Goal: Task Accomplishment & Management: Complete application form

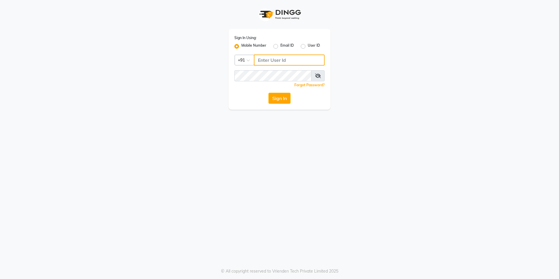
click at [280, 58] on input "Username" at bounding box center [289, 59] width 71 height 11
click at [289, 63] on input "Username" at bounding box center [289, 59] width 71 height 11
type input "9899797930"
click at [284, 98] on button "Sign In" at bounding box center [280, 98] width 22 height 11
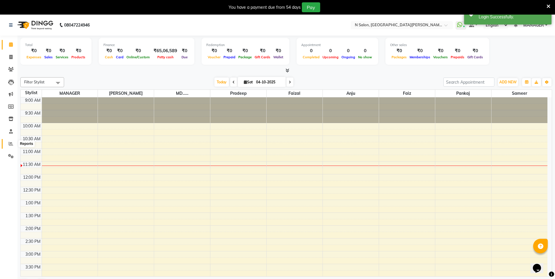
click at [11, 140] on span at bounding box center [11, 143] width 10 height 7
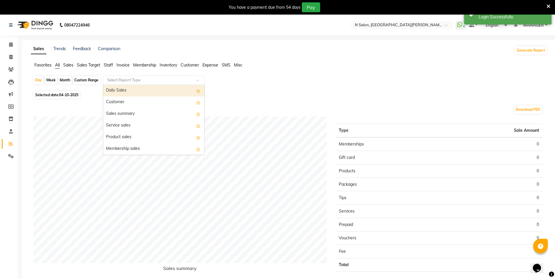
click at [117, 80] on input "text" at bounding box center [148, 80] width 84 height 6
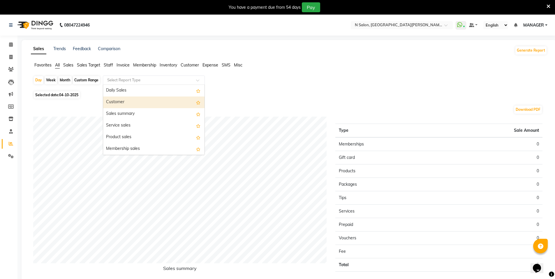
drag, startPoint x: 307, startPoint y: 91, endPoint x: 297, endPoint y: 91, distance: 9.9
click at [307, 91] on div "Day Week Month Custom Range Select Report Type Daily Sales Customer Sales summa…" at bounding box center [289, 184] width 516 height 219
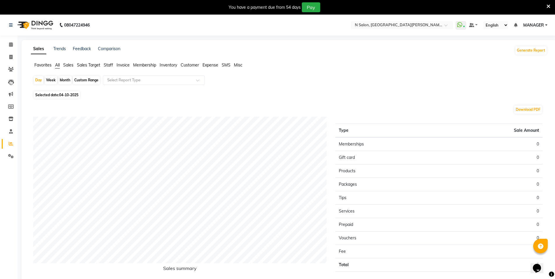
click at [66, 94] on span "04-10-2025" at bounding box center [68, 95] width 19 height 4
select select "10"
select select "2025"
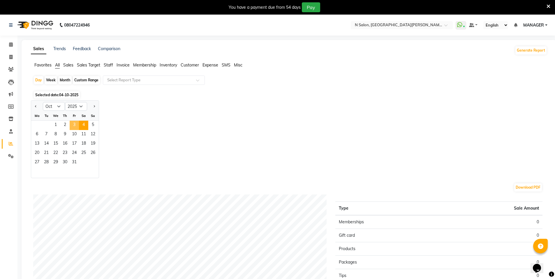
click at [74, 122] on span "3" at bounding box center [74, 125] width 9 height 9
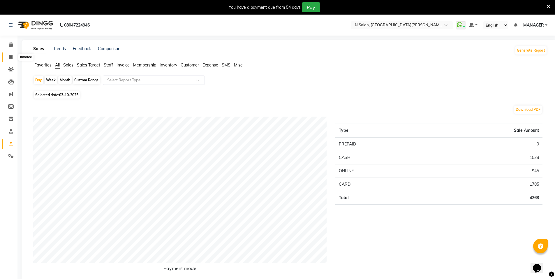
click at [12, 59] on icon at bounding box center [10, 57] width 3 height 4
select select "service"
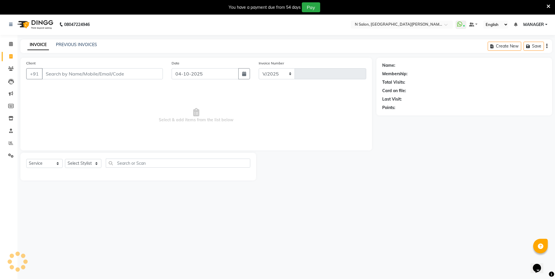
select select "3472"
type input "4181"
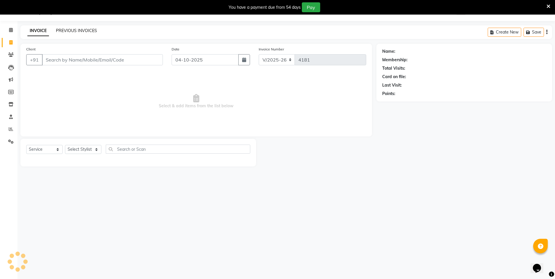
click at [77, 32] on link "PREVIOUS INVOICES" at bounding box center [76, 30] width 41 height 5
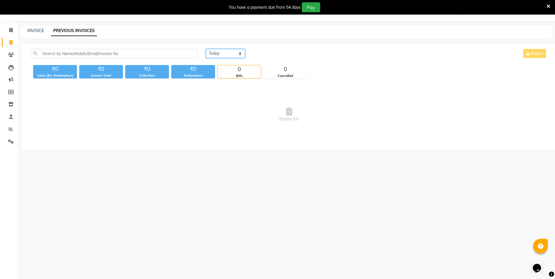
click at [235, 53] on select "[DATE] [DATE] Custom Range" at bounding box center [225, 53] width 39 height 9
select select "[DATE]"
click at [206, 49] on select "[DATE] [DATE] Custom Range" at bounding box center [225, 53] width 39 height 9
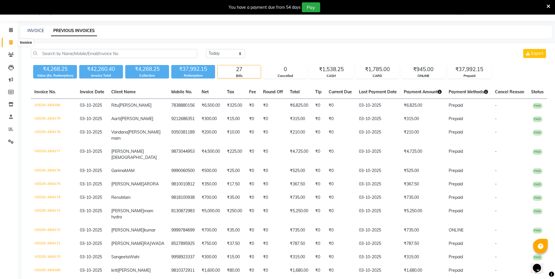
click at [13, 45] on span at bounding box center [11, 42] width 10 height 7
select select "service"
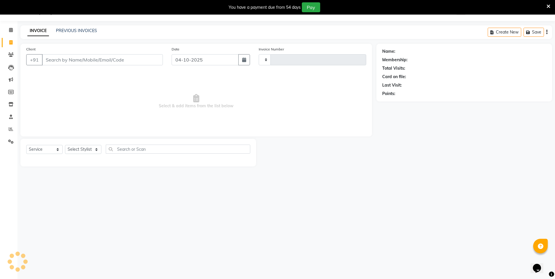
type input "4181"
select select "3472"
select select "P"
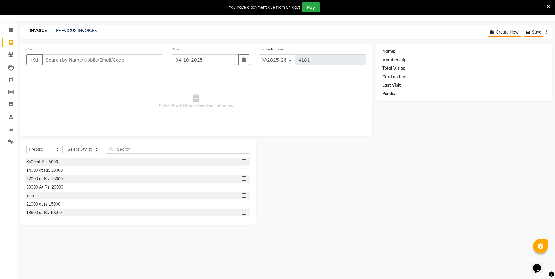
click at [64, 62] on input "Client" at bounding box center [102, 59] width 121 height 11
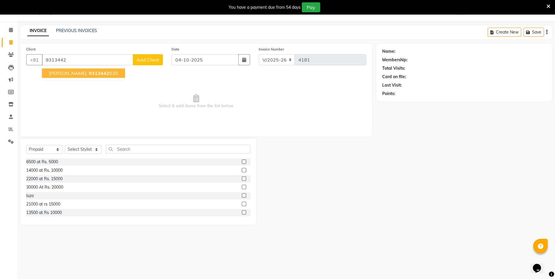
click at [79, 70] on span "[PERSON_NAME]" at bounding box center [68, 73] width 38 height 6
type input "9313442020"
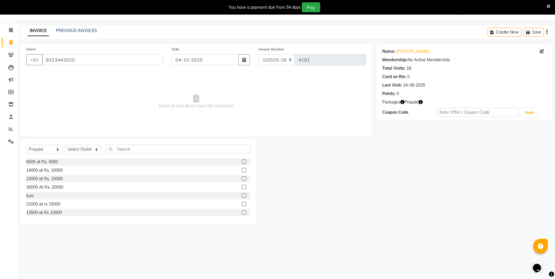
click at [421, 101] on icon "button" at bounding box center [421, 102] width 4 height 4
click at [419, 135] on div "Name: [PERSON_NAME] Membership: No Active Membership Total Visits: 18 Card on f…" at bounding box center [466, 134] width 180 height 181
click at [403, 102] on icon "button" at bounding box center [402, 102] width 4 height 4
drag, startPoint x: 405, startPoint y: 139, endPoint x: 408, endPoint y: 86, distance: 53.4
click at [405, 137] on div "Name: [PERSON_NAME] Membership: No Active Membership Total Visits: 18 Card on f…" at bounding box center [466, 134] width 180 height 181
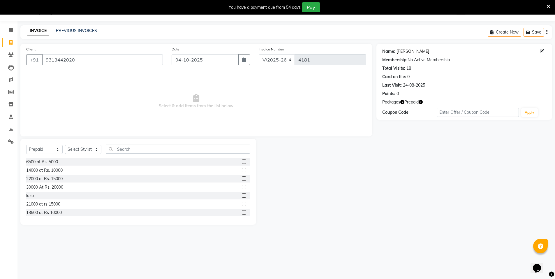
click at [407, 51] on link "[PERSON_NAME]" at bounding box center [412, 51] width 33 height 6
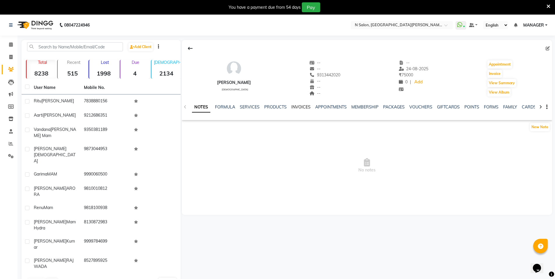
click at [301, 108] on link "INVOICES" at bounding box center [300, 106] width 19 height 5
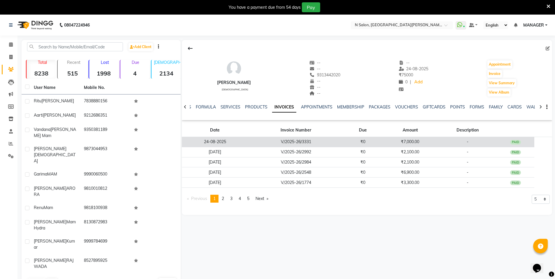
click at [223, 140] on td "24-08-2025" at bounding box center [215, 142] width 66 height 10
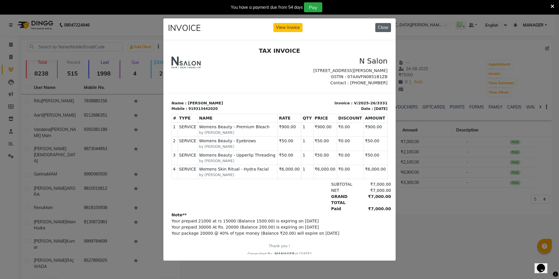
click at [384, 23] on button "Close" at bounding box center [384, 27] width 16 height 9
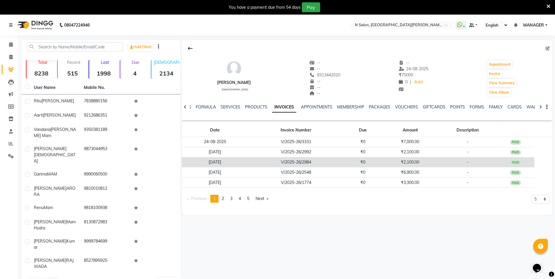
click at [225, 163] on td "07-08-2025" at bounding box center [215, 162] width 66 height 10
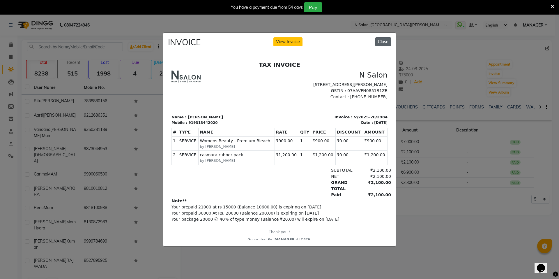
click at [387, 41] on button "Close" at bounding box center [384, 41] width 16 height 9
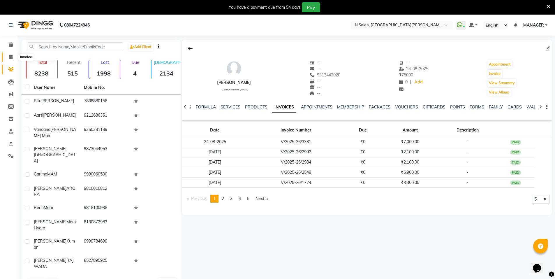
click at [13, 57] on span at bounding box center [11, 57] width 10 height 7
select select "service"
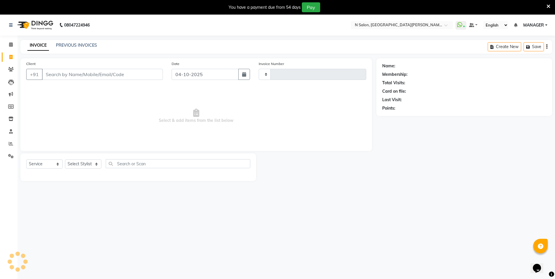
type input "4181"
select select "3472"
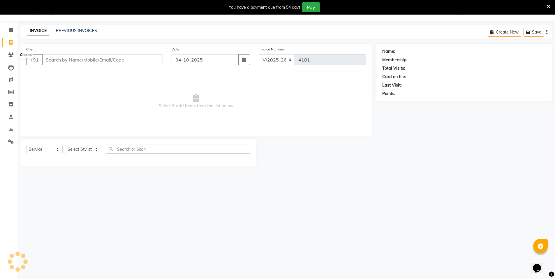
select select "P"
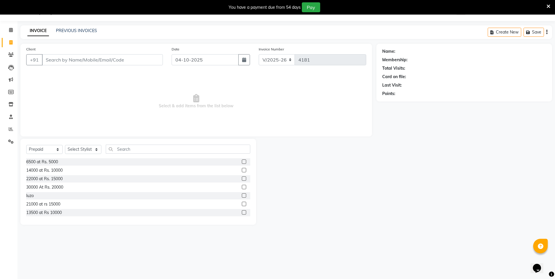
click at [430, 243] on div "08047224946 Select Location × N Salon, East Patel Nagar WhatsApp Status ✕ Statu…" at bounding box center [277, 139] width 555 height 279
click at [83, 61] on input "Client" at bounding box center [102, 59] width 121 height 11
click at [59, 57] on input "Client" at bounding box center [102, 59] width 121 height 11
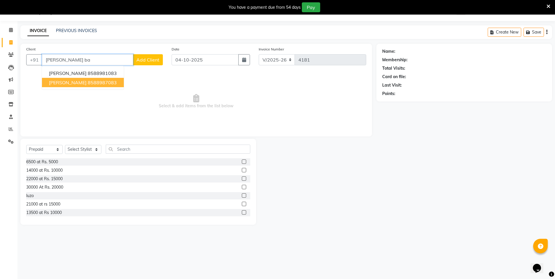
click at [88, 84] on ngb-highlight "8588987083" at bounding box center [102, 83] width 29 height 6
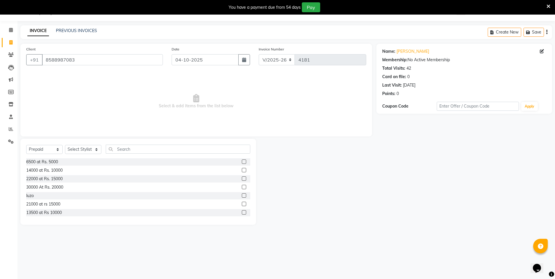
click at [109, 65] on div "Client +91 8588987083" at bounding box center [94, 58] width 145 height 24
click at [109, 63] on input "8588987083" at bounding box center [102, 59] width 121 height 11
click at [102, 64] on input "8588987083" at bounding box center [102, 59] width 121 height 11
click at [90, 62] on input "8588987083" at bounding box center [102, 59] width 121 height 11
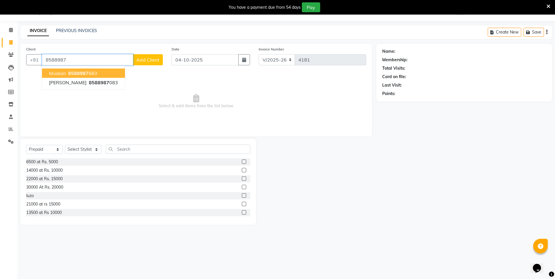
click at [84, 73] on span "8588987" at bounding box center [78, 73] width 20 height 6
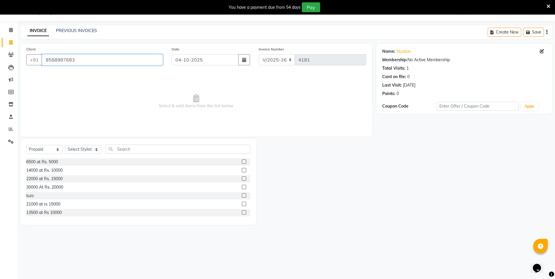
click at [97, 64] on input "8588987683" at bounding box center [102, 59] width 121 height 11
type input "8"
click at [97, 64] on input "Client" at bounding box center [102, 59] width 121 height 11
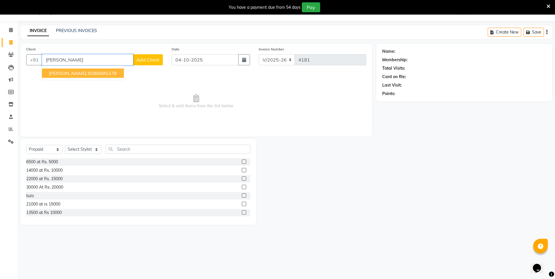
click at [89, 73] on ngb-highlight "8586895378" at bounding box center [102, 73] width 29 height 6
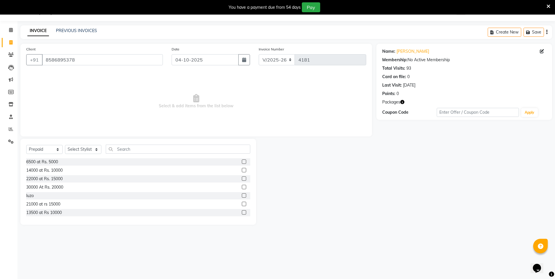
click at [403, 103] on icon "button" at bounding box center [402, 102] width 4 height 4
click at [392, 132] on div "Name: Pulkit Membership: No Active Membership Total Visits: 93 Card on file: 0 …" at bounding box center [466, 134] width 180 height 181
click at [402, 101] on icon "button" at bounding box center [402, 102] width 4 height 4
drag, startPoint x: 388, startPoint y: 151, endPoint x: 381, endPoint y: 150, distance: 7.0
click at [387, 151] on div "Name: Pulkit Membership: No Active Membership Total Visits: 93 Card on file: 0 …" at bounding box center [466, 134] width 180 height 181
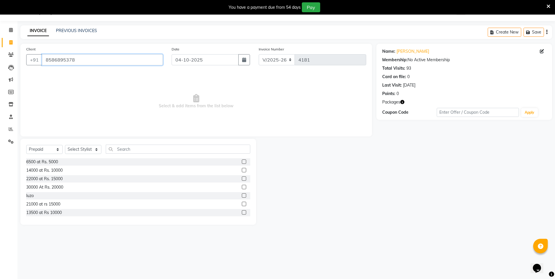
click at [96, 62] on input "8586895378" at bounding box center [102, 59] width 121 height 11
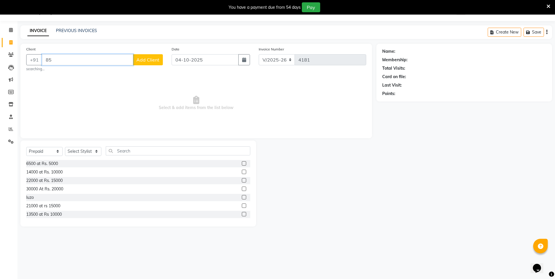
type input "8"
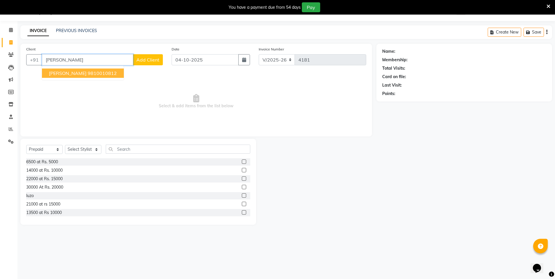
click at [100, 76] on ngb-highlight "9810010812" at bounding box center [102, 73] width 29 height 6
type input "9810010812"
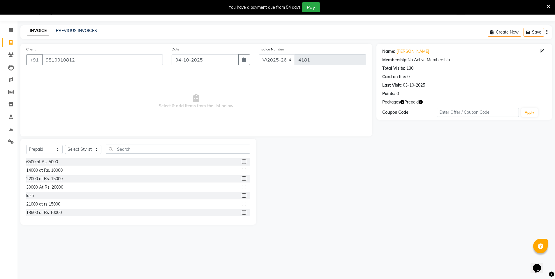
click at [422, 101] on icon "button" at bounding box center [421, 102] width 4 height 4
click at [406, 128] on div "Name: Sonia Arora Membership: No Active Membership Total Visits: 130 Card on fi…" at bounding box center [466, 134] width 180 height 181
click at [402, 102] on icon "button" at bounding box center [402, 102] width 4 height 4
click at [395, 143] on div "Name: Sonia Arora Membership: No Active Membership Total Visits: 130 Card on fi…" at bounding box center [466, 134] width 180 height 181
click at [410, 52] on link "Sonia Arora" at bounding box center [412, 51] width 33 height 6
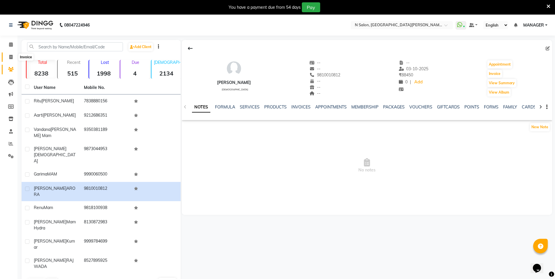
click at [12, 58] on icon at bounding box center [10, 57] width 3 height 4
select select "service"
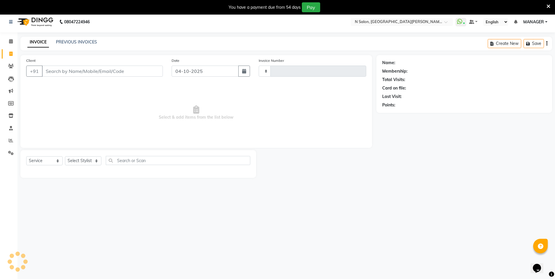
type input "4181"
select select "3472"
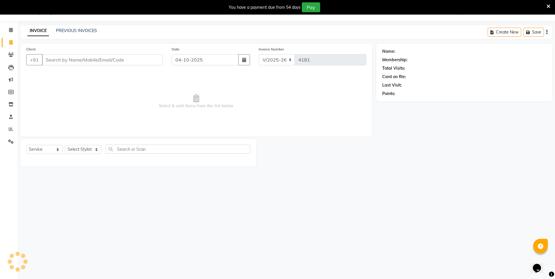
select select "P"
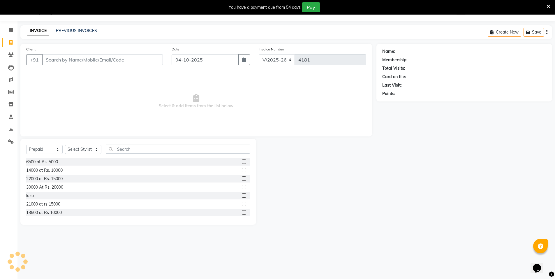
click at [59, 57] on input "Client" at bounding box center [102, 59] width 121 height 11
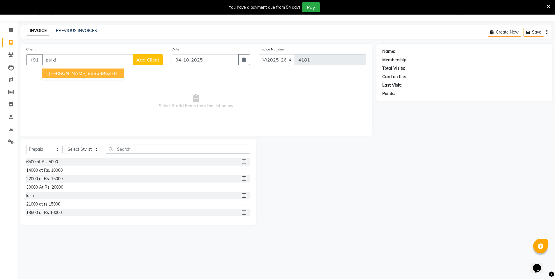
click at [88, 72] on ngb-highlight "8586895378" at bounding box center [102, 73] width 29 height 6
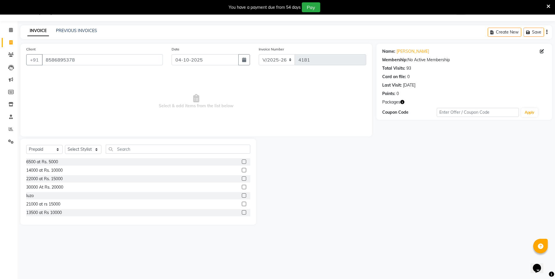
click at [402, 102] on icon "button" at bounding box center [402, 102] width 4 height 4
click at [396, 137] on div "Name: Pulkit Membership: No Active Membership Total Visits: 93 Card on file: 0 …" at bounding box center [466, 134] width 180 height 181
click at [129, 59] on input "8586895378" at bounding box center [102, 59] width 121 height 11
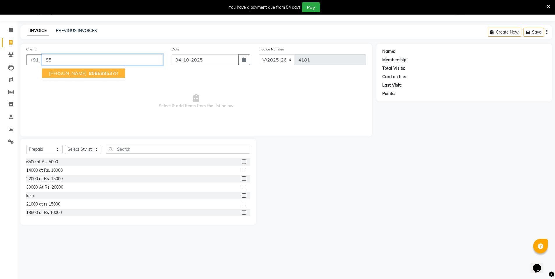
type input "8"
click at [94, 71] on span "9811026" at bounding box center [99, 73] width 20 height 6
type input "9811026215"
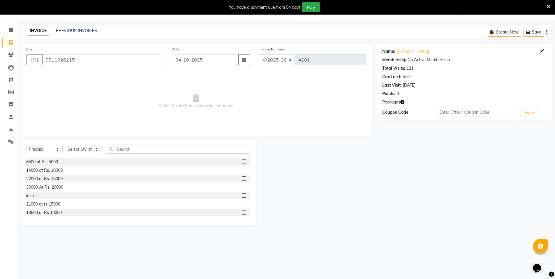
click at [403, 102] on icon "button" at bounding box center [402, 102] width 4 height 4
drag, startPoint x: 364, startPoint y: 176, endPoint x: 113, endPoint y: 168, distance: 251.6
click at [364, 176] on div at bounding box center [316, 182] width 120 height 86
click at [40, 150] on select "Select Service Product Membership Package Voucher Prepaid Gift Card" at bounding box center [44, 149] width 36 height 9
select select "service"
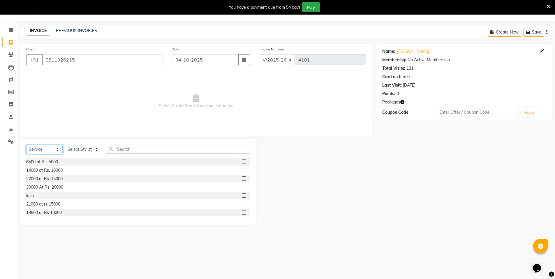
click at [26, 145] on select "Select Service Product Membership Package Voucher Prepaid Gift Card" at bounding box center [44, 149] width 36 height 9
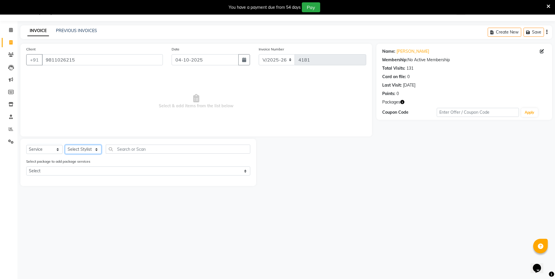
click at [86, 149] on select "Select Stylist Anju Faiz Faizal MANAGER MD..... Pankaj Pradeep Sahil NAWAB same…" at bounding box center [83, 149] width 36 height 9
select select "15670"
click at [65, 145] on select "Select Stylist Anju Faiz Faizal MANAGER MD..... Pankaj Pradeep Sahil NAWAB same…" at bounding box center [83, 149] width 36 height 9
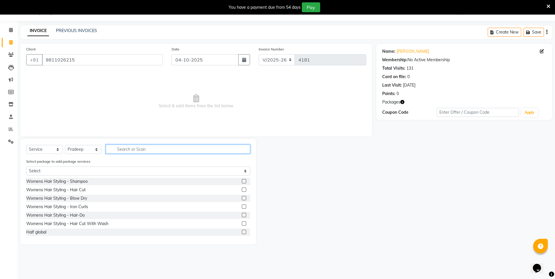
click at [133, 150] on input "text" at bounding box center [178, 148] width 144 height 9
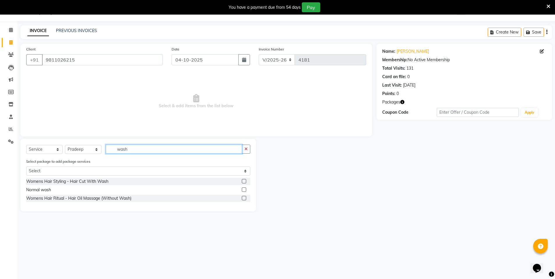
type input "wash"
click at [243, 190] on label at bounding box center [244, 189] width 4 height 4
click at [243, 190] on input "checkbox" at bounding box center [244, 190] width 4 height 4
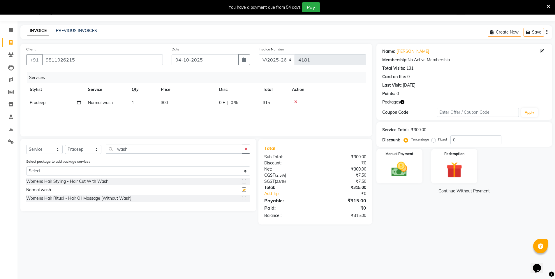
checkbox input "false"
click at [391, 165] on img at bounding box center [399, 169] width 27 height 19
click at [455, 191] on span "CASH" at bounding box center [457, 191] width 13 height 7
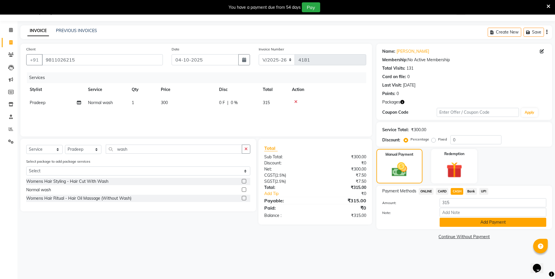
click at [474, 221] on button "Add Payment" at bounding box center [493, 222] width 107 height 9
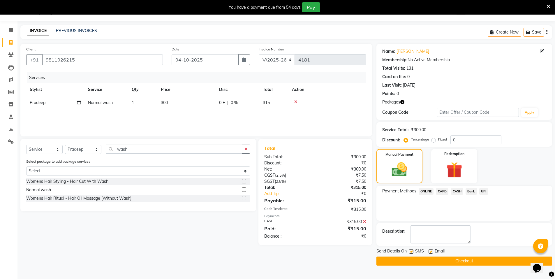
click at [491, 258] on button "Checkout" at bounding box center [464, 260] width 176 height 9
